Goal: Task Accomplishment & Management: Use online tool/utility

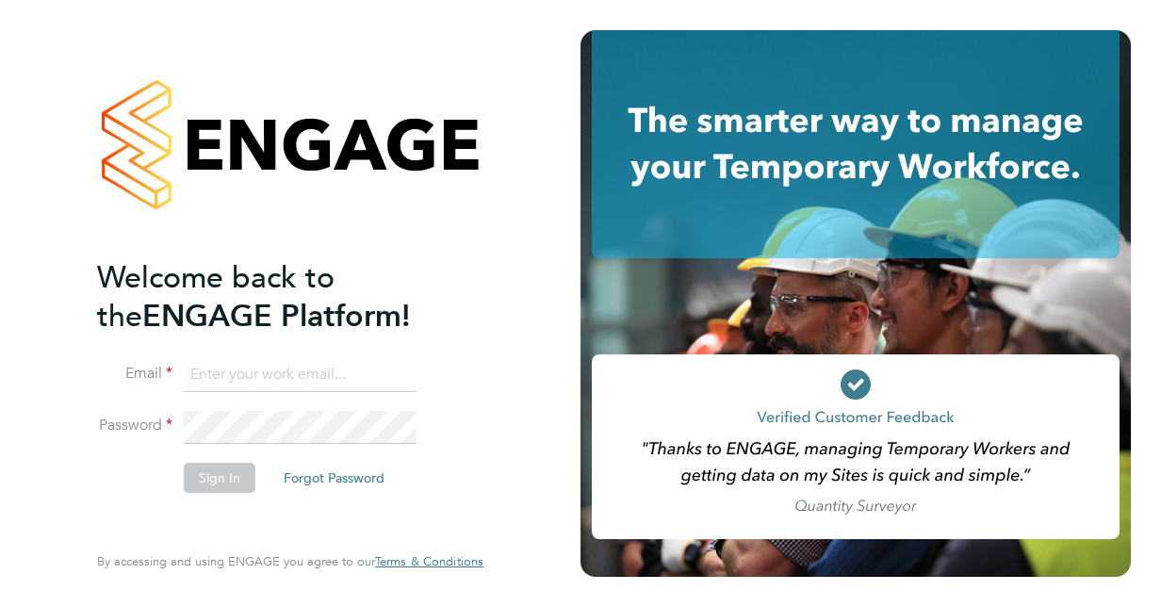
type input "Jonathan.Platt@justice.gov.uk"
click at [220, 478] on button "Sign In" at bounding box center [220, 478] width 72 height 30
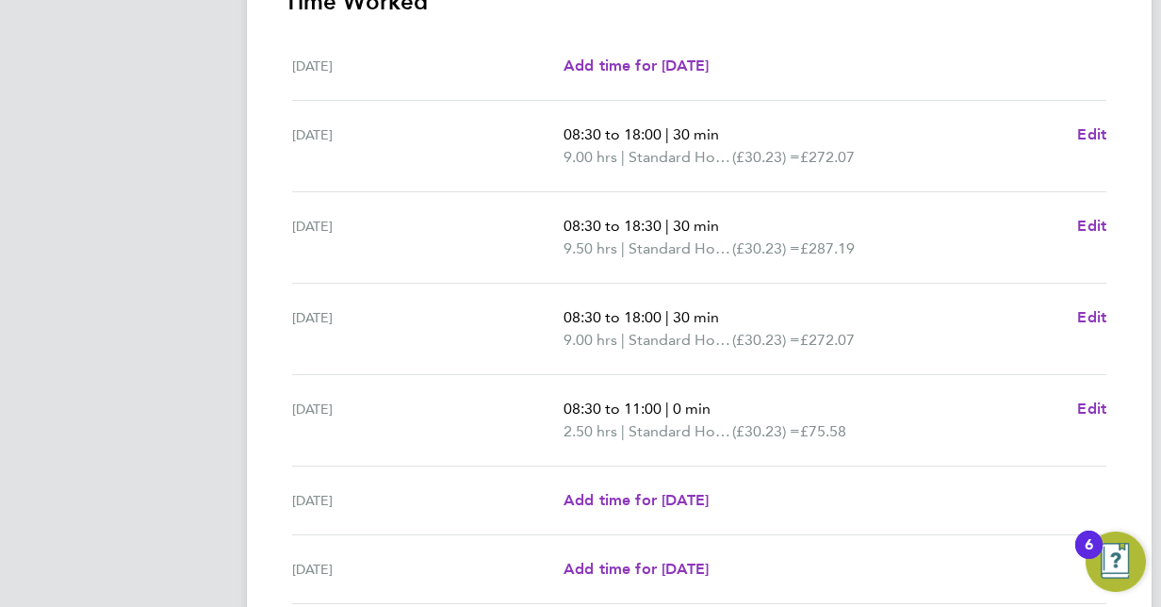
scroll to position [728, 0]
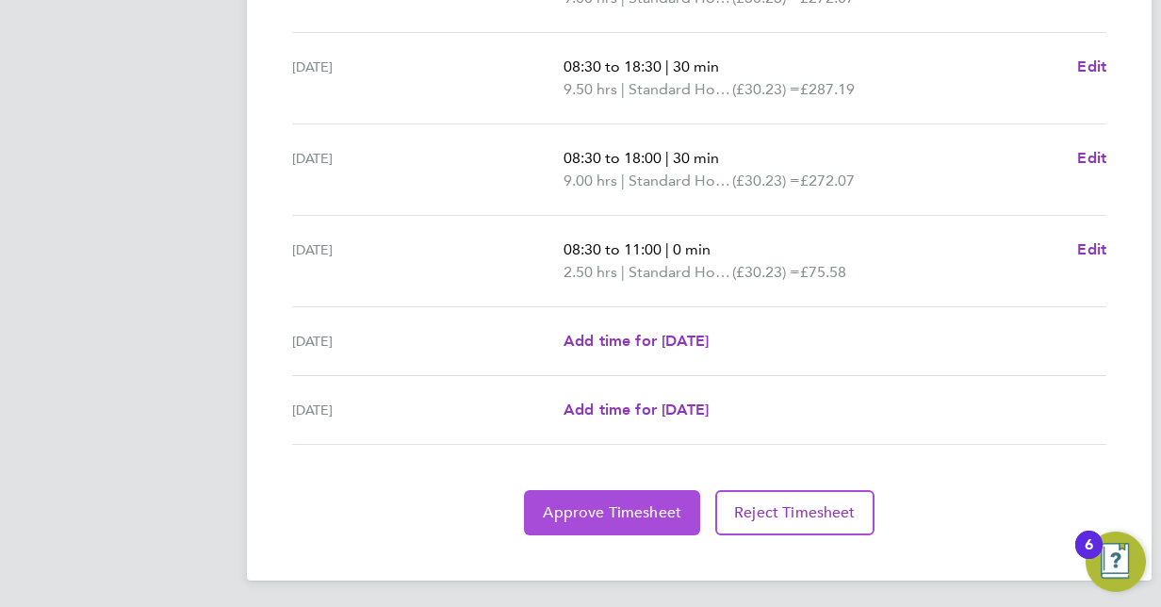
click at [658, 515] on span "Approve Timesheet" at bounding box center [612, 512] width 138 height 19
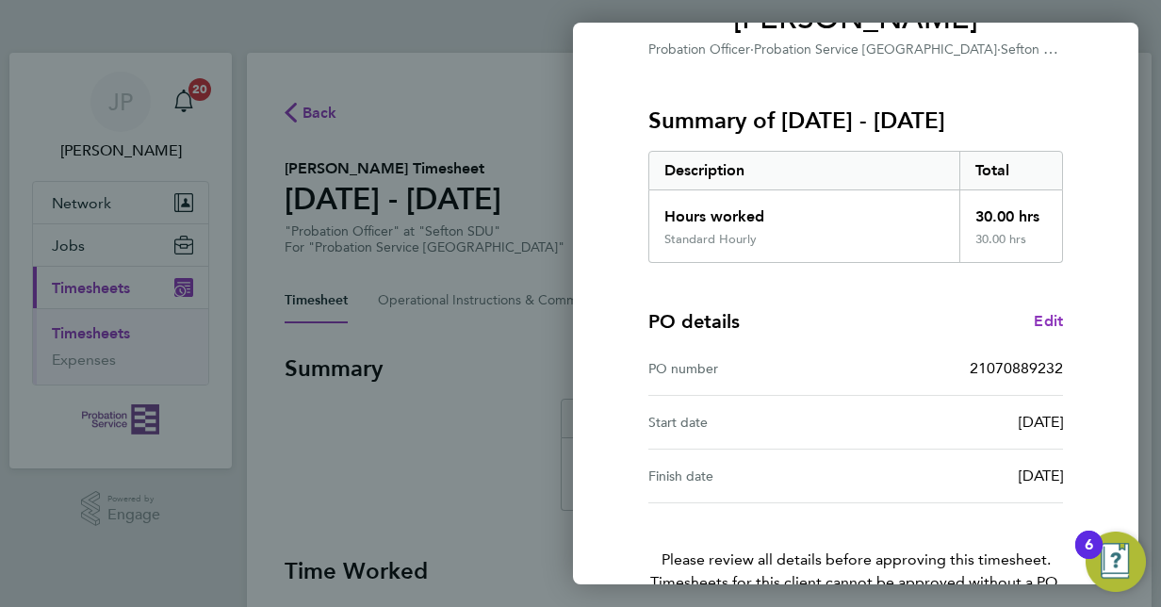
scroll to position [294, 0]
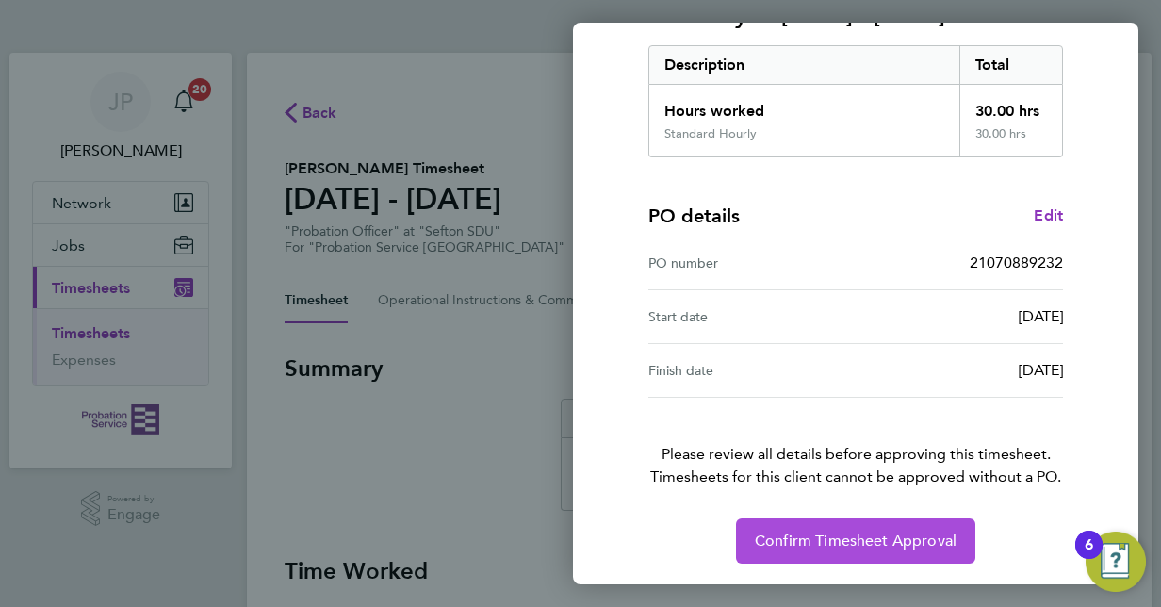
click at [918, 552] on button "Confirm Timesheet Approval" at bounding box center [855, 540] width 239 height 45
